Goal: Task Accomplishment & Management: Manage account settings

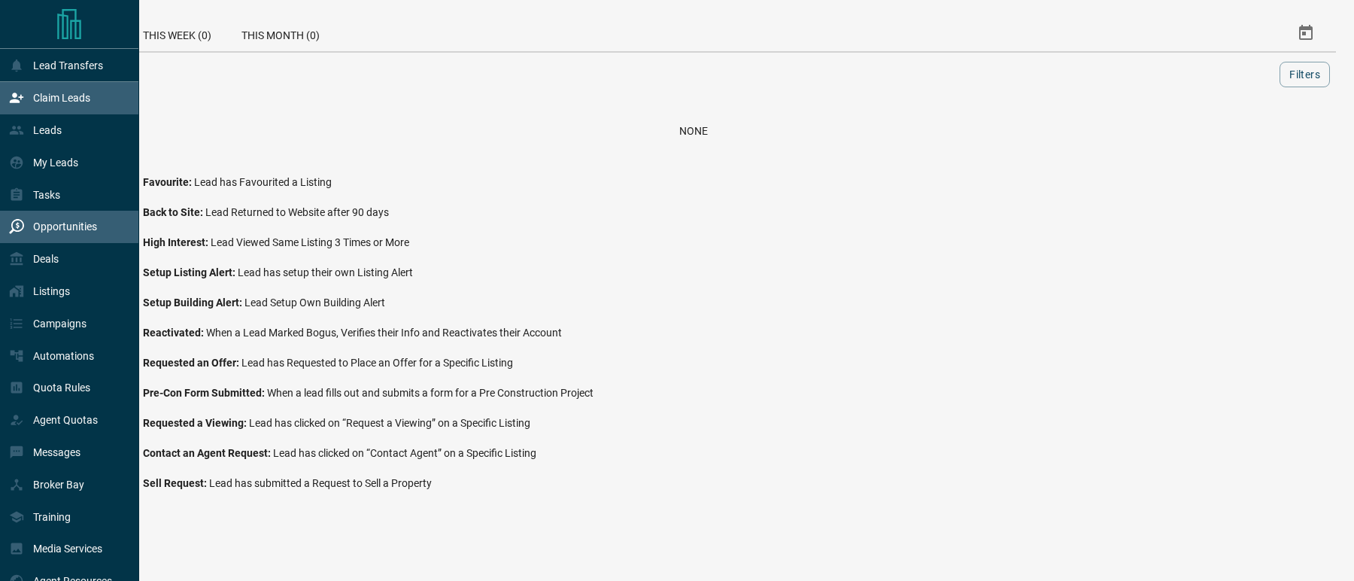
click at [25, 107] on div "Claim Leads" at bounding box center [49, 98] width 81 height 25
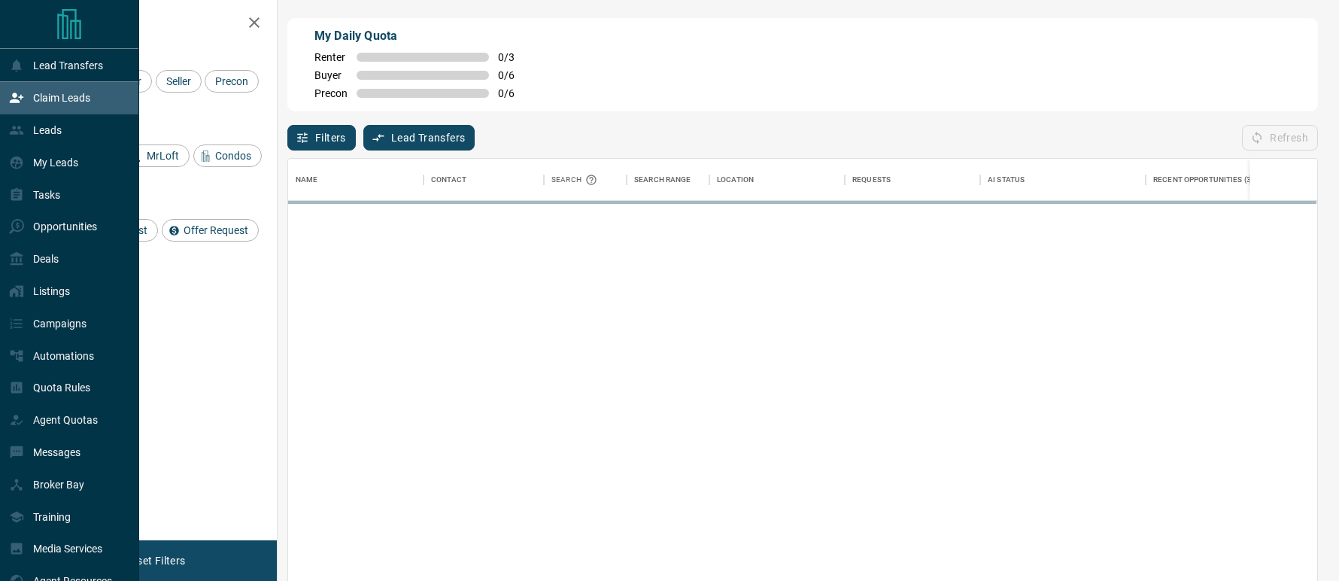
scroll to position [16, 15]
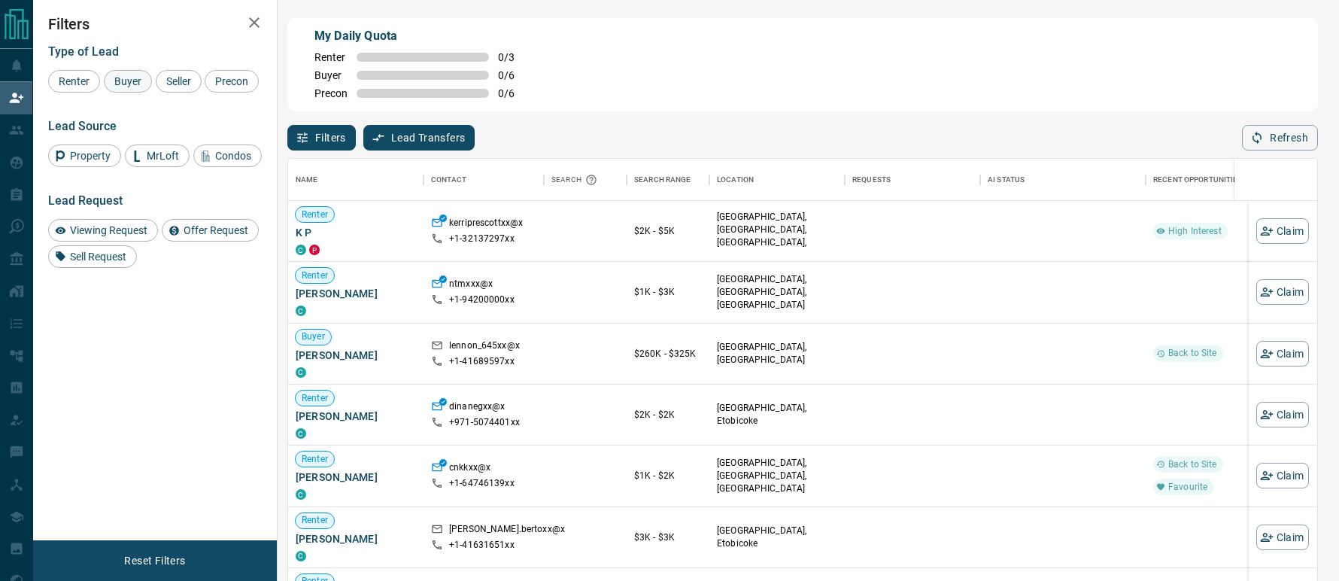
click at [127, 82] on span "Buyer" at bounding box center [128, 81] width 38 height 12
click at [190, 81] on span "Seller" at bounding box center [178, 81] width 35 height 12
click at [87, 161] on span "Property" at bounding box center [90, 156] width 51 height 12
click at [215, 164] on div "Condos" at bounding box center [227, 155] width 68 height 23
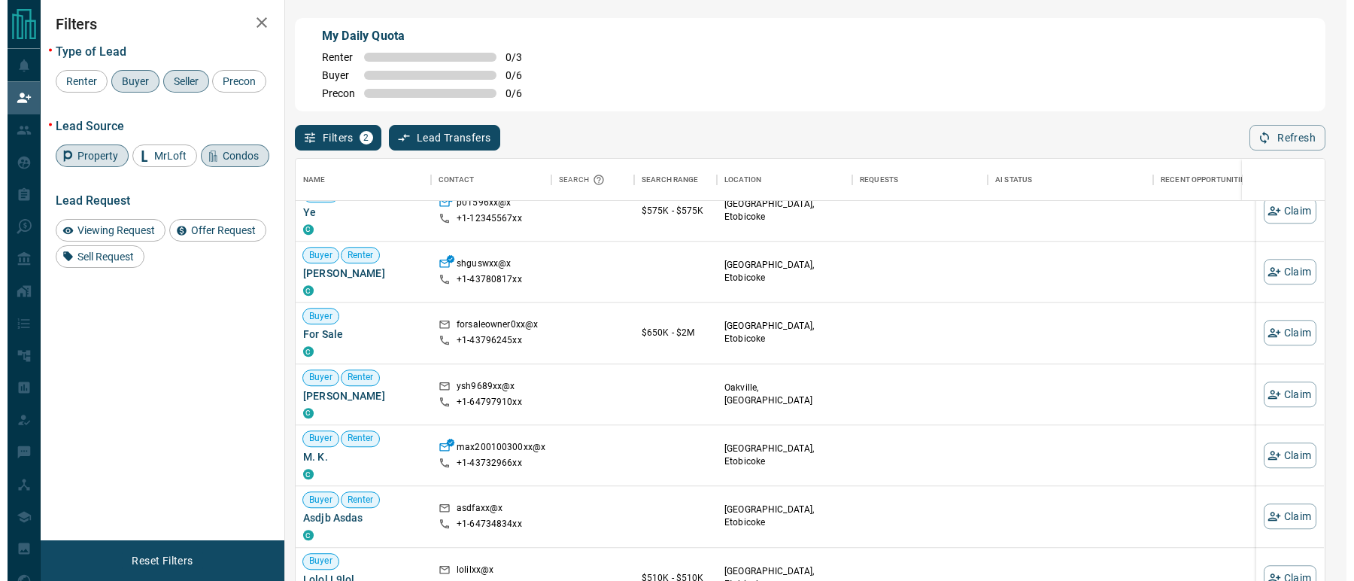
scroll to position [1153, 0]
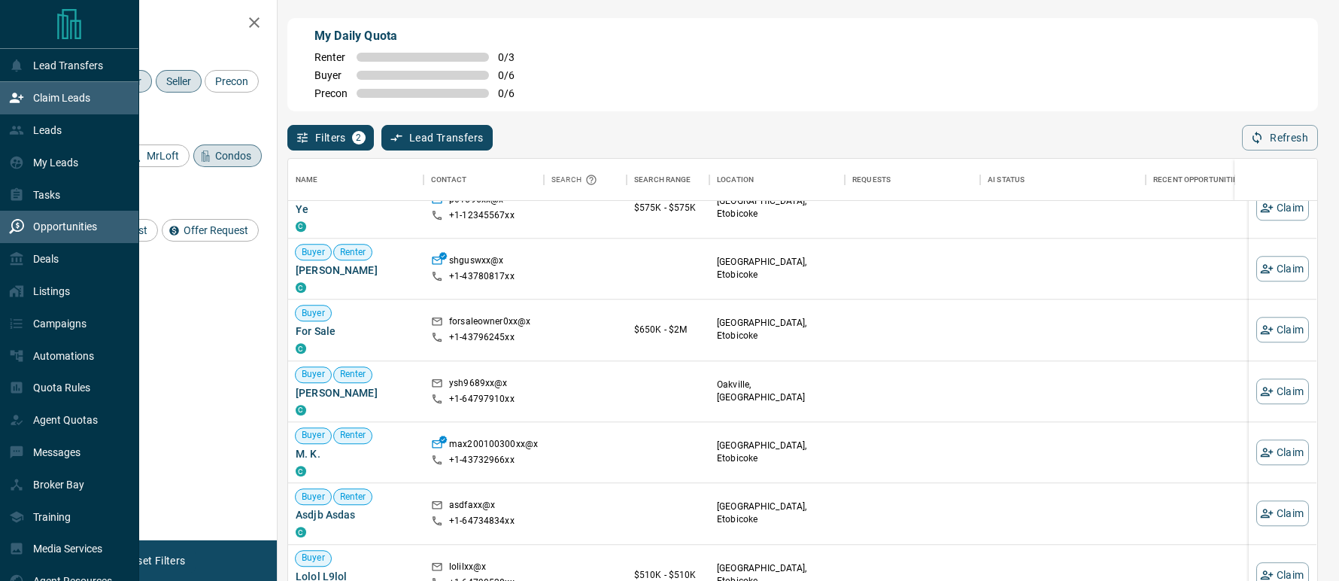
click at [39, 221] on div "Opportunities" at bounding box center [53, 226] width 88 height 25
